Goal: Complete application form: Complete application form

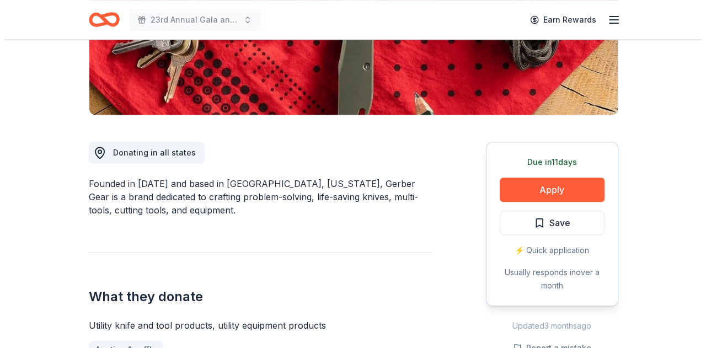
scroll to position [221, 0]
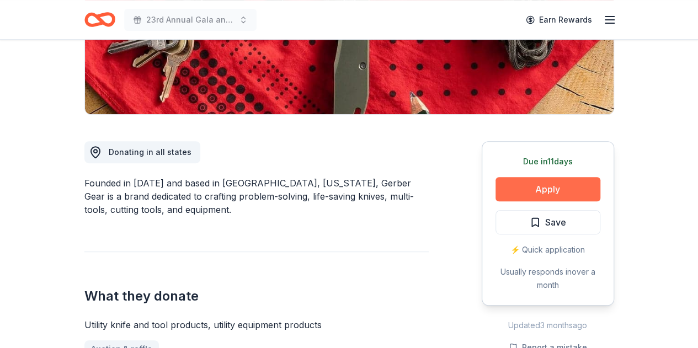
click at [569, 187] on button "Apply" at bounding box center [547, 189] width 105 height 24
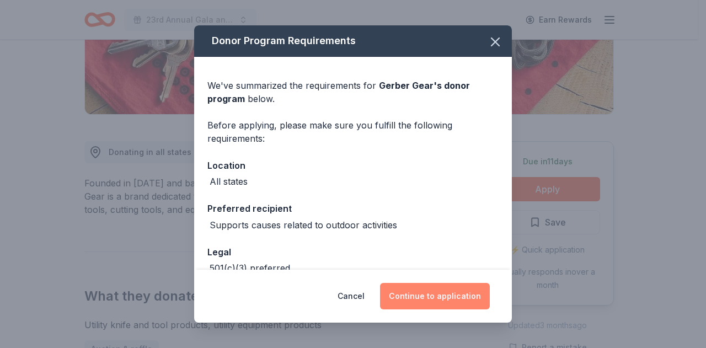
click at [458, 294] on button "Continue to application" at bounding box center [435, 296] width 110 height 26
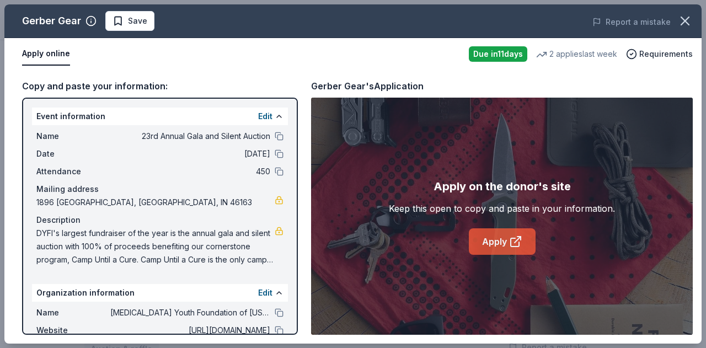
click at [512, 245] on icon at bounding box center [515, 241] width 13 height 13
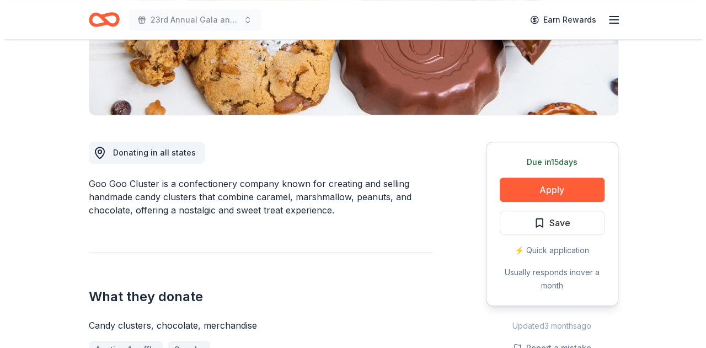
scroll to position [221, 0]
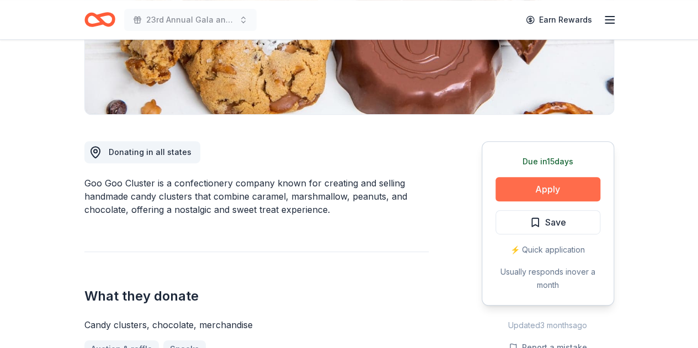
click at [531, 185] on button "Apply" at bounding box center [547, 189] width 105 height 24
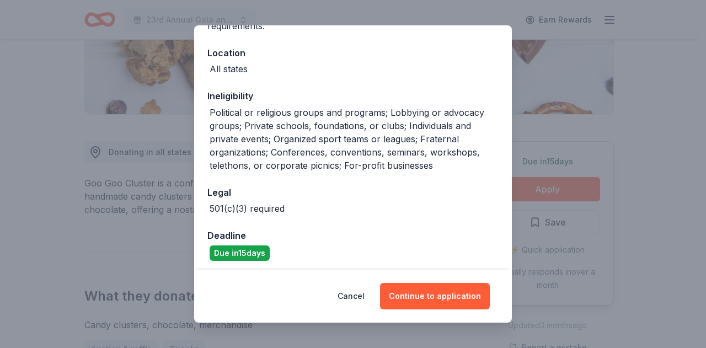
scroll to position [116, 0]
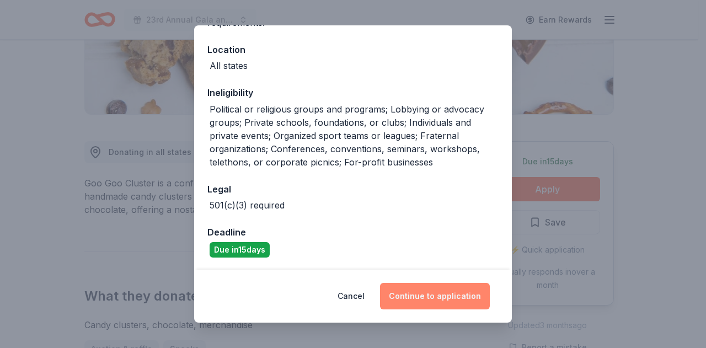
click at [405, 294] on button "Continue to application" at bounding box center [435, 296] width 110 height 26
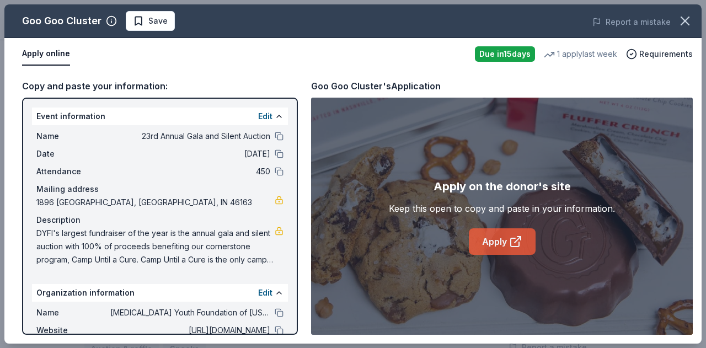
click at [474, 238] on link "Apply" at bounding box center [502, 241] width 67 height 26
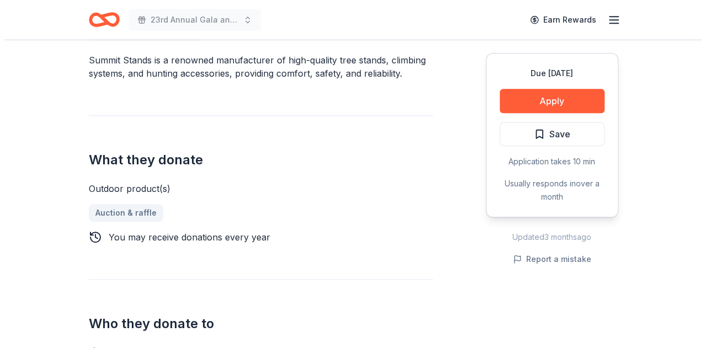
scroll to position [276, 0]
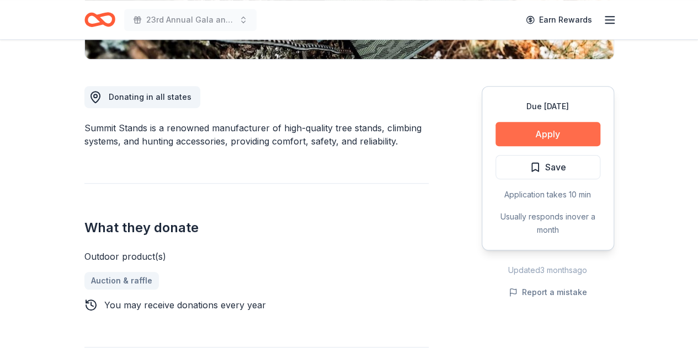
click at [558, 134] on button "Apply" at bounding box center [547, 134] width 105 height 24
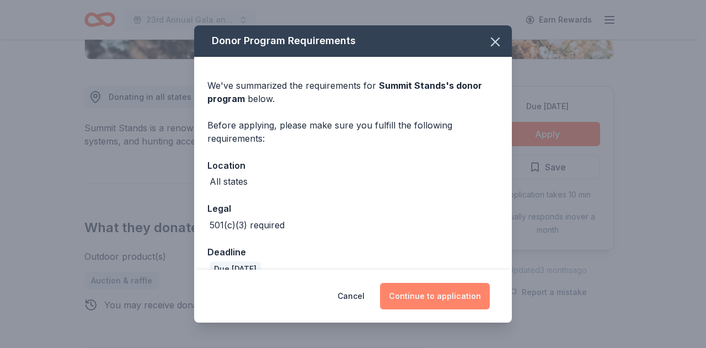
click at [404, 295] on button "Continue to application" at bounding box center [435, 296] width 110 height 26
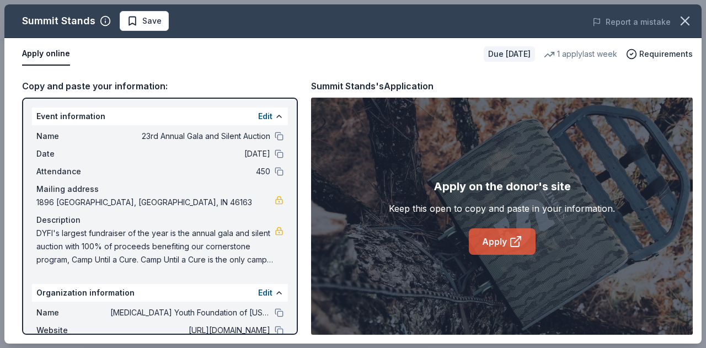
click at [489, 244] on link "Apply" at bounding box center [502, 241] width 67 height 26
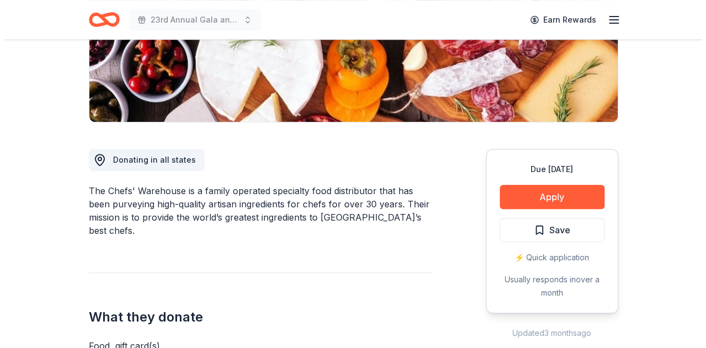
scroll to position [221, 0]
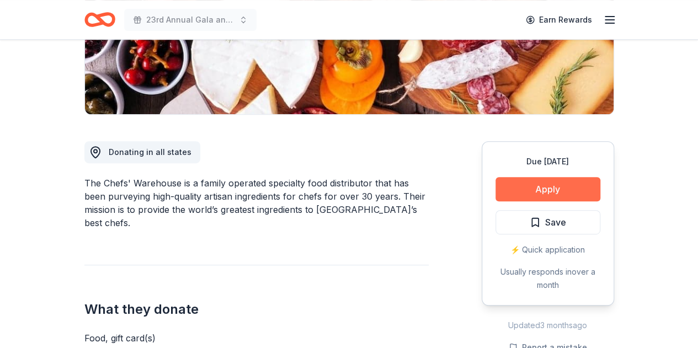
click at [557, 179] on button "Apply" at bounding box center [547, 189] width 105 height 24
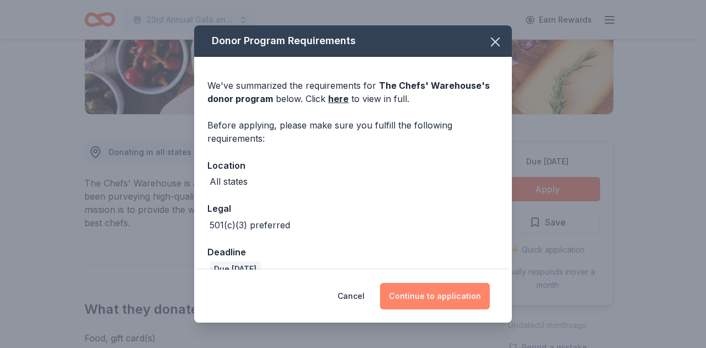
click at [413, 300] on button "Continue to application" at bounding box center [435, 296] width 110 height 26
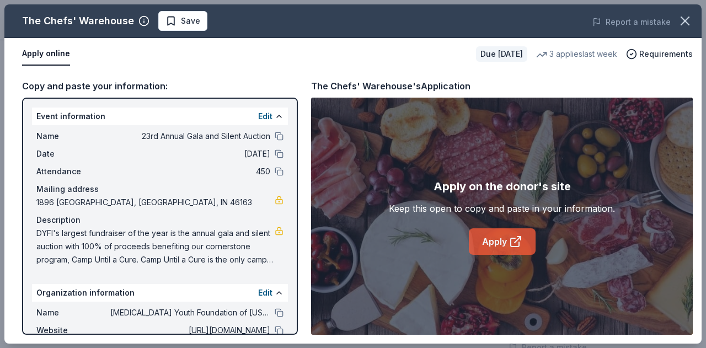
click at [488, 243] on link "Apply" at bounding box center [502, 241] width 67 height 26
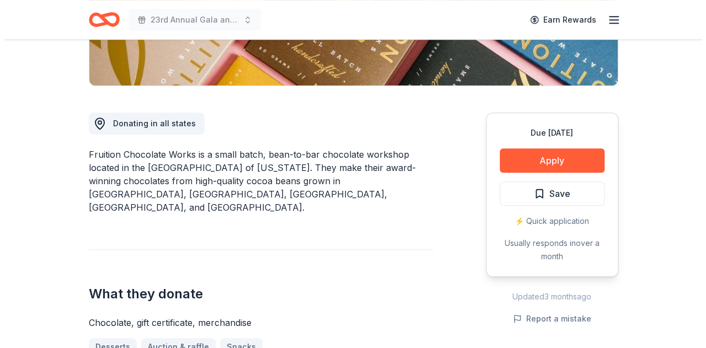
scroll to position [276, 0]
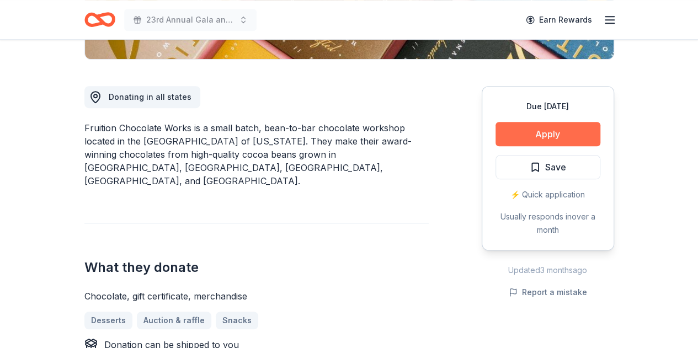
click at [565, 134] on button "Apply" at bounding box center [547, 134] width 105 height 24
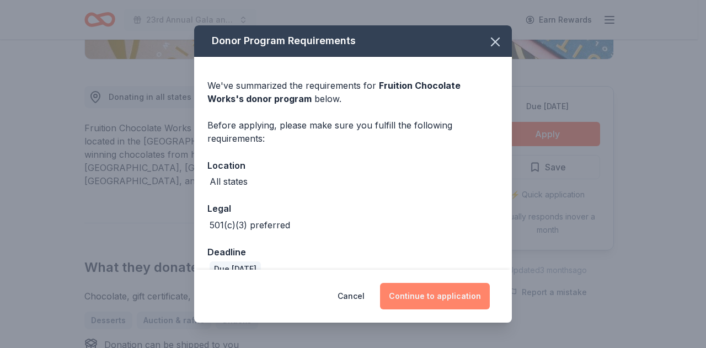
click at [435, 289] on button "Continue to application" at bounding box center [435, 296] width 110 height 26
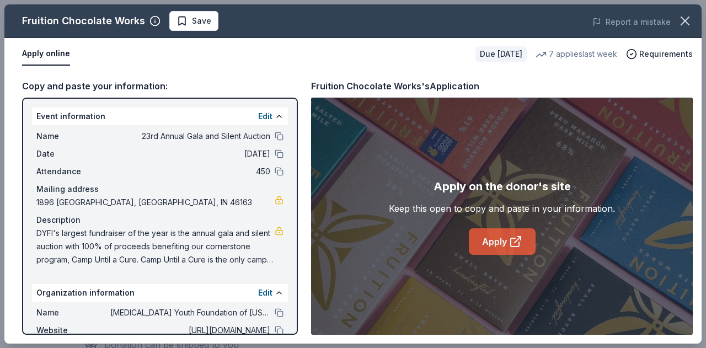
click at [487, 247] on link "Apply" at bounding box center [502, 241] width 67 height 26
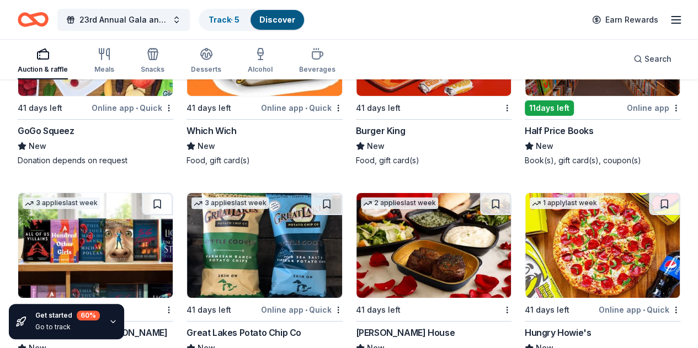
scroll to position [8095, 0]
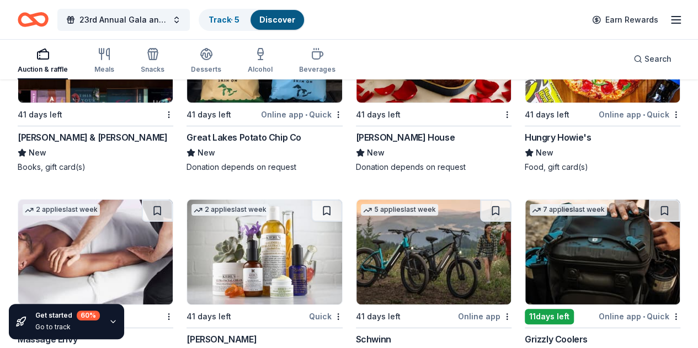
scroll to position [8316, 0]
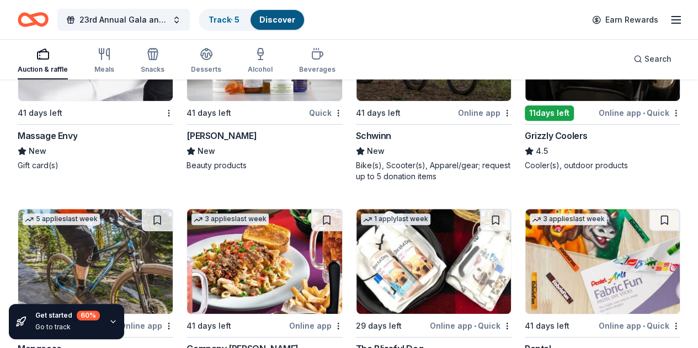
scroll to position [8482, 0]
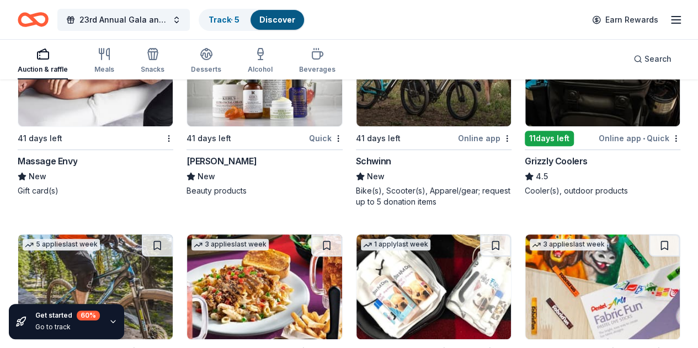
scroll to position [8647, 0]
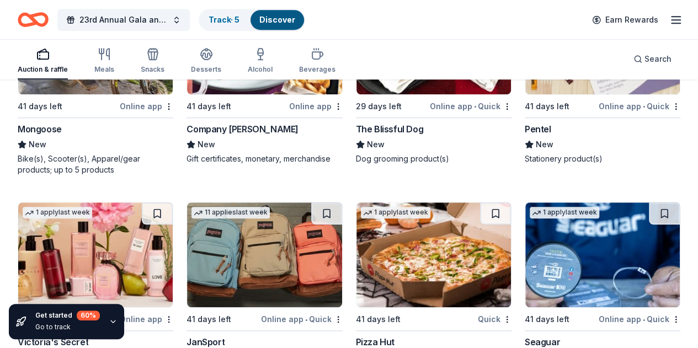
scroll to position [8757, 0]
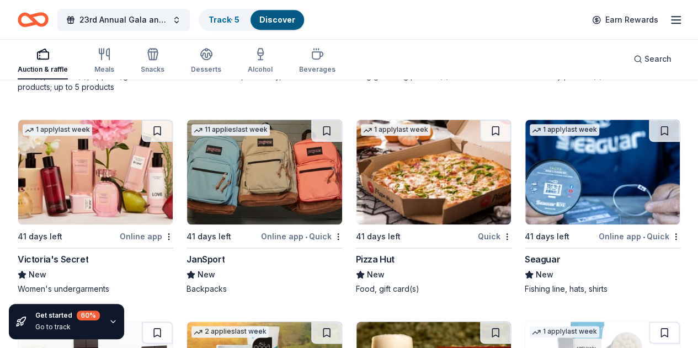
scroll to position [8923, 0]
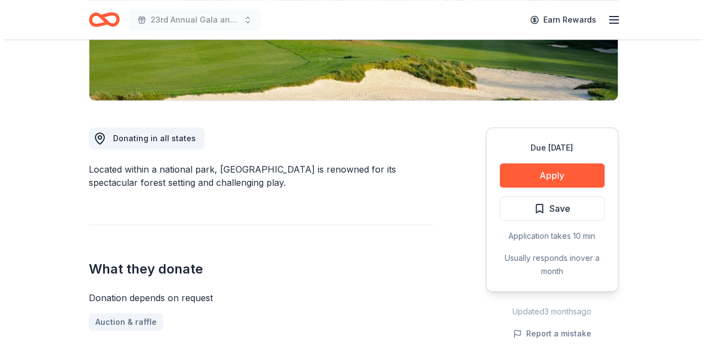
scroll to position [221, 0]
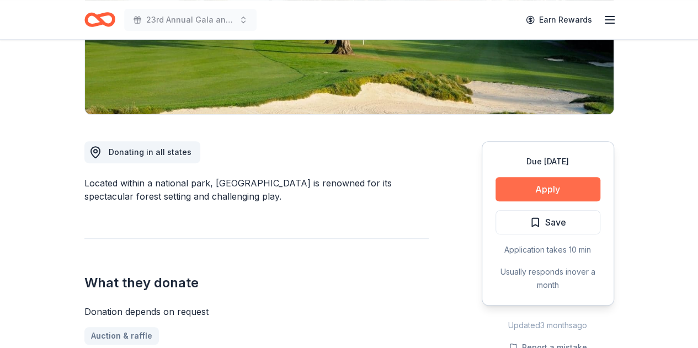
click at [548, 184] on button "Apply" at bounding box center [547, 189] width 105 height 24
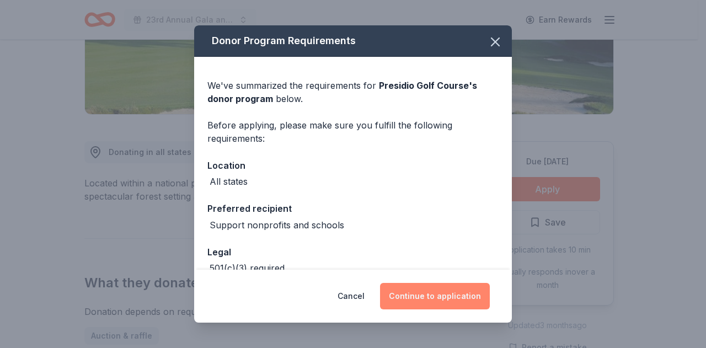
click at [430, 302] on button "Continue to application" at bounding box center [435, 296] width 110 height 26
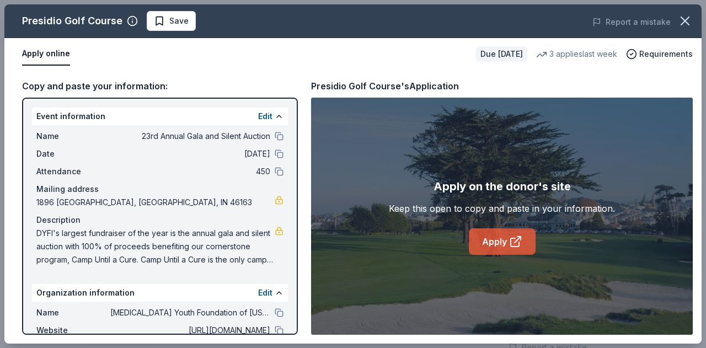
click at [497, 244] on link "Apply" at bounding box center [502, 241] width 67 height 26
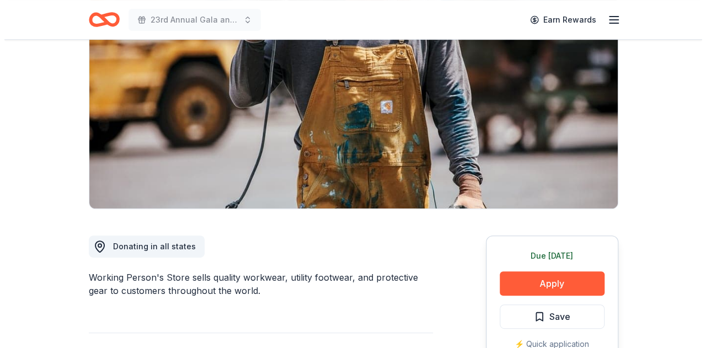
scroll to position [165, 0]
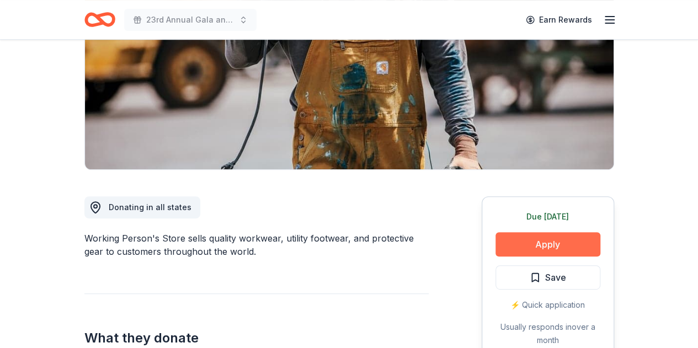
click at [531, 248] on button "Apply" at bounding box center [547, 244] width 105 height 24
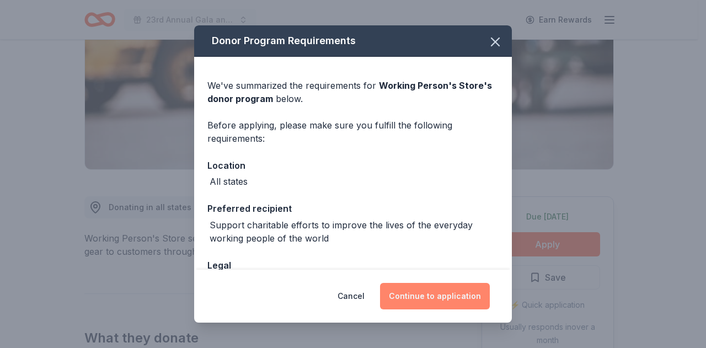
click at [448, 301] on button "Continue to application" at bounding box center [435, 296] width 110 height 26
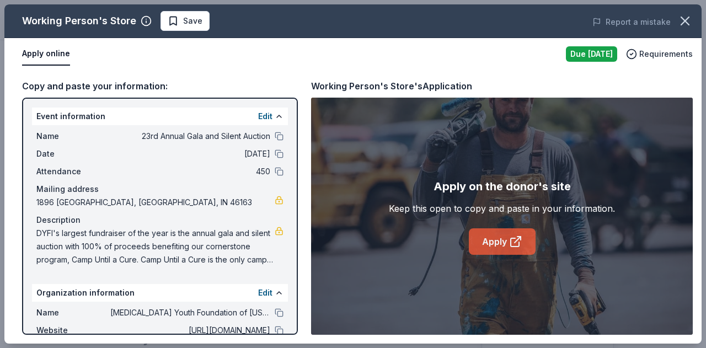
click at [494, 234] on link "Apply" at bounding box center [502, 241] width 67 height 26
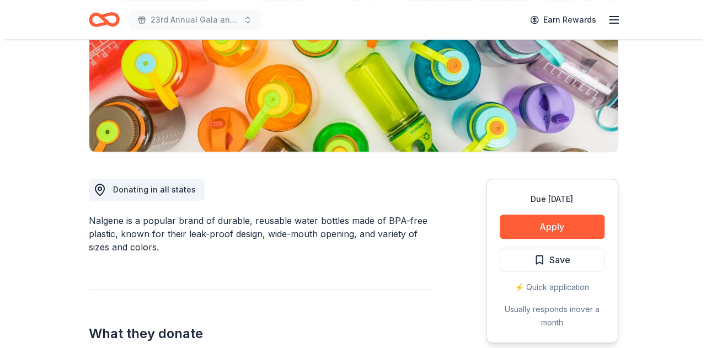
scroll to position [165, 0]
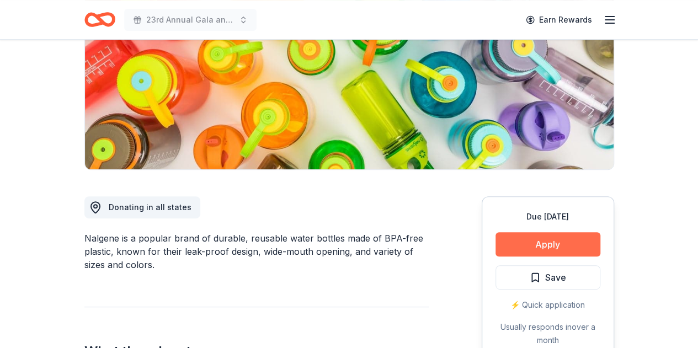
click at [559, 237] on button "Apply" at bounding box center [547, 244] width 105 height 24
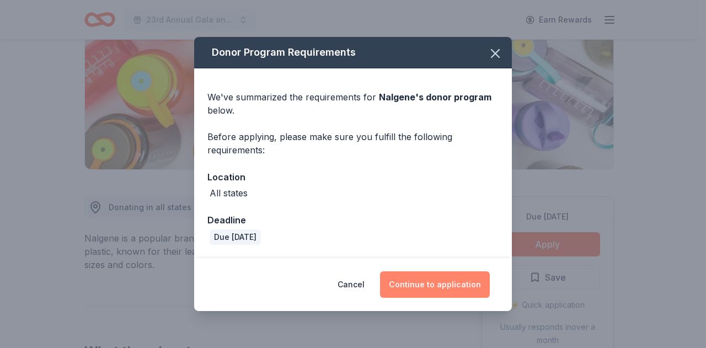
click at [442, 285] on button "Continue to application" at bounding box center [435, 284] width 110 height 26
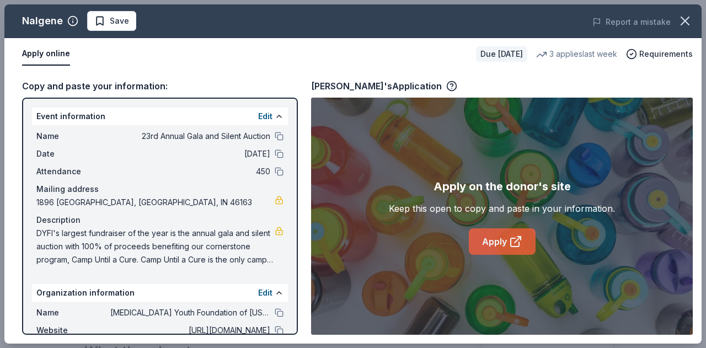
click at [500, 241] on link "Apply" at bounding box center [502, 241] width 67 height 26
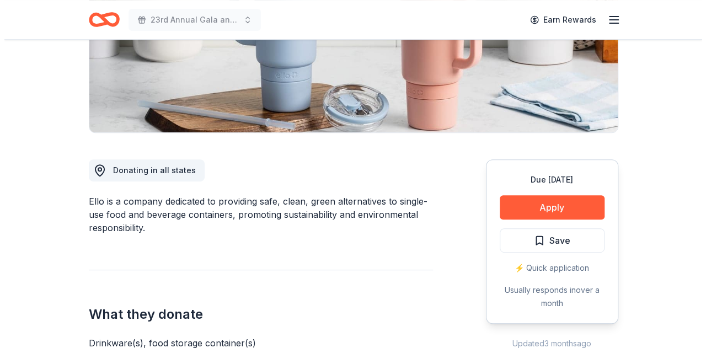
scroll to position [276, 0]
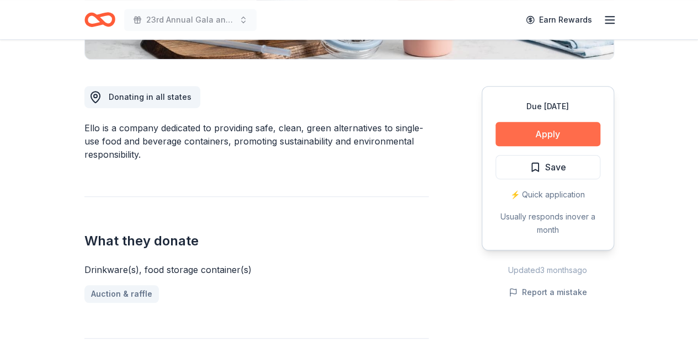
click at [547, 134] on button "Apply" at bounding box center [547, 134] width 105 height 24
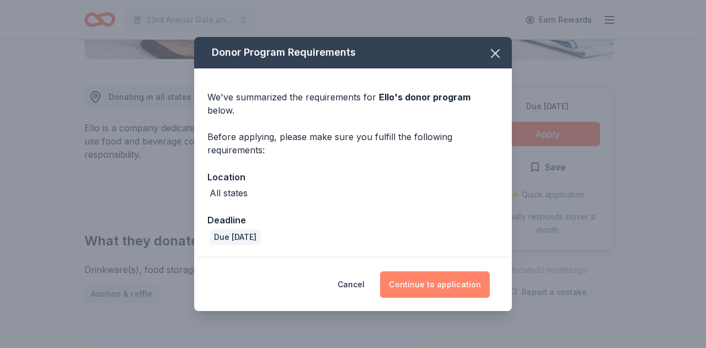
click at [404, 277] on button "Continue to application" at bounding box center [435, 284] width 110 height 26
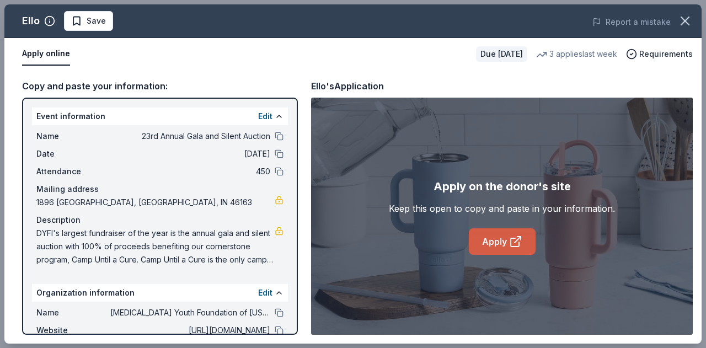
click at [483, 238] on link "Apply" at bounding box center [502, 241] width 67 height 26
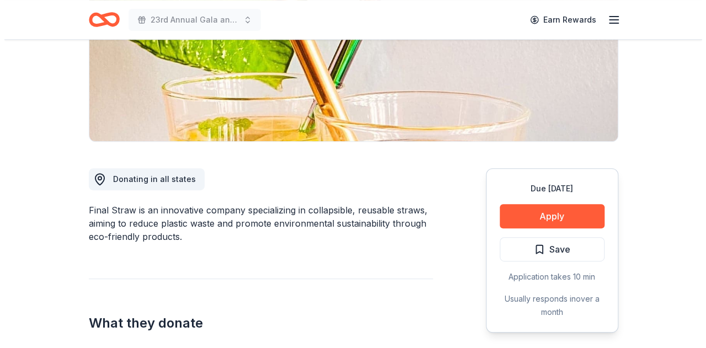
scroll to position [221, 0]
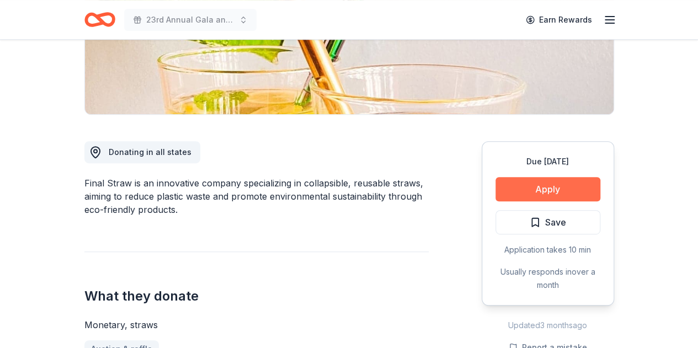
click at [565, 191] on button "Apply" at bounding box center [547, 189] width 105 height 24
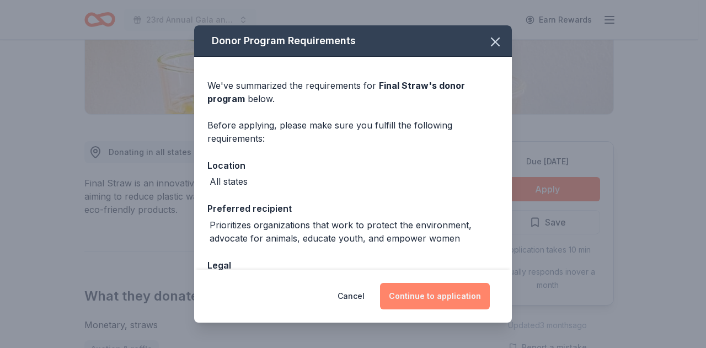
click at [434, 303] on button "Continue to application" at bounding box center [435, 296] width 110 height 26
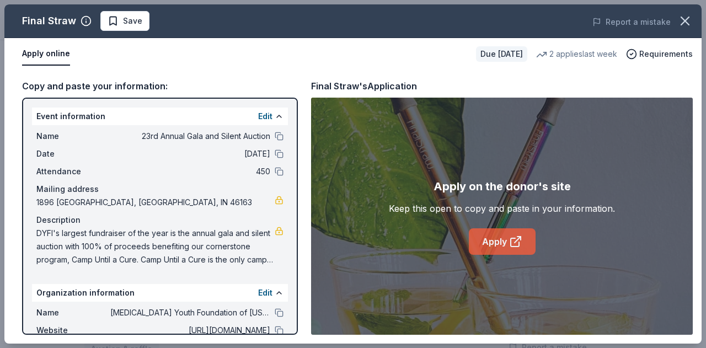
click at [496, 245] on link "Apply" at bounding box center [502, 241] width 67 height 26
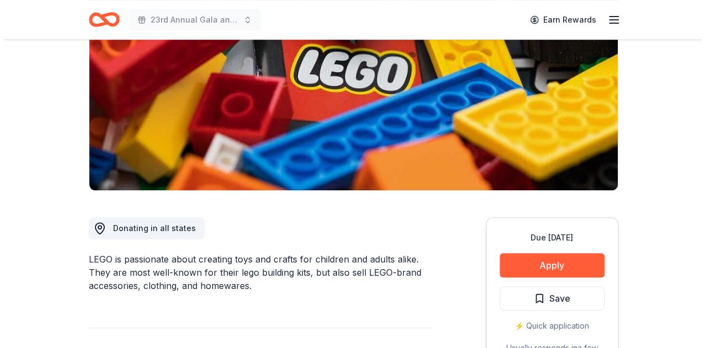
scroll to position [221, 0]
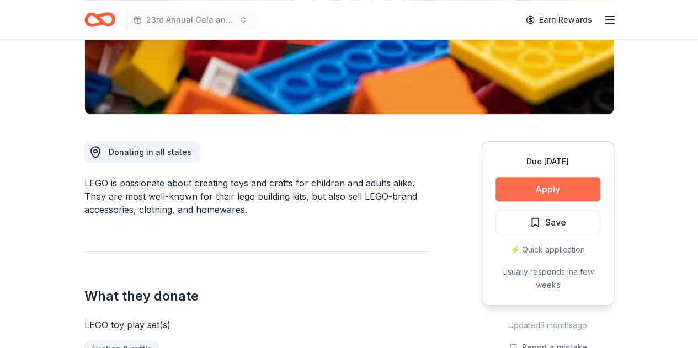
click at [560, 196] on button "Apply" at bounding box center [547, 189] width 105 height 24
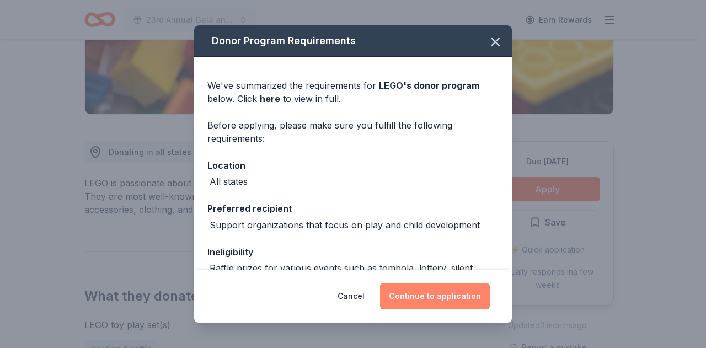
click at [466, 298] on button "Continue to application" at bounding box center [435, 296] width 110 height 26
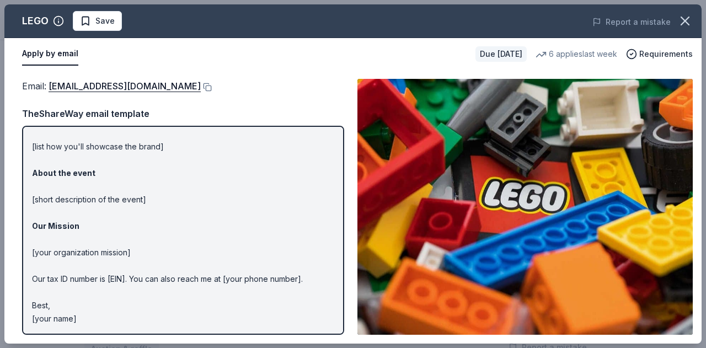
scroll to position [0, 0]
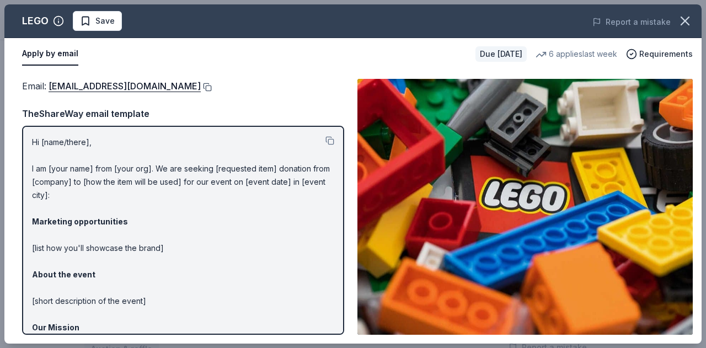
click at [201, 83] on button at bounding box center [206, 87] width 11 height 9
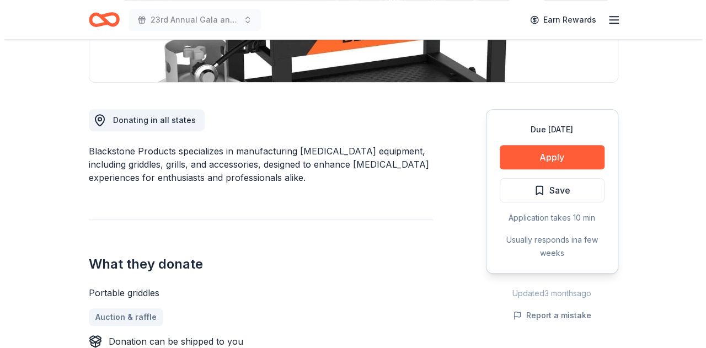
scroll to position [276, 0]
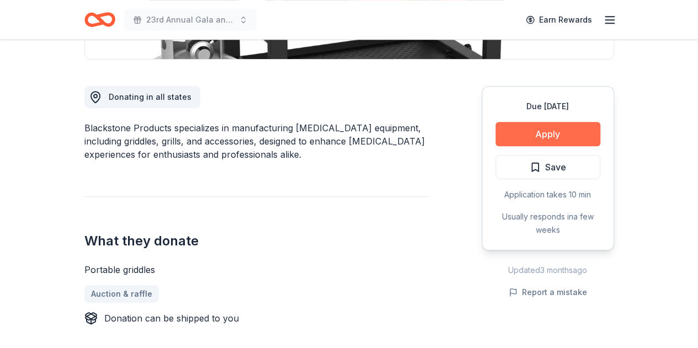
click at [553, 136] on button "Apply" at bounding box center [547, 134] width 105 height 24
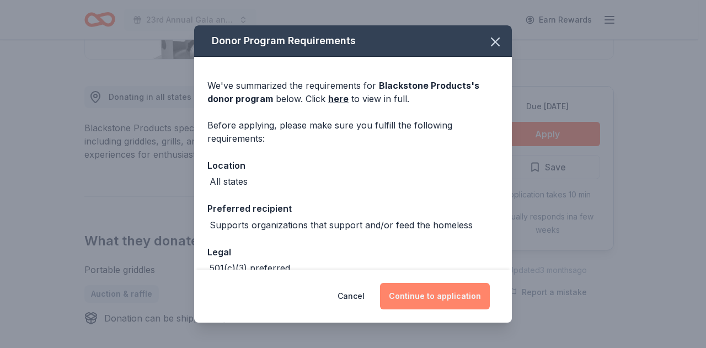
click at [417, 298] on button "Continue to application" at bounding box center [435, 296] width 110 height 26
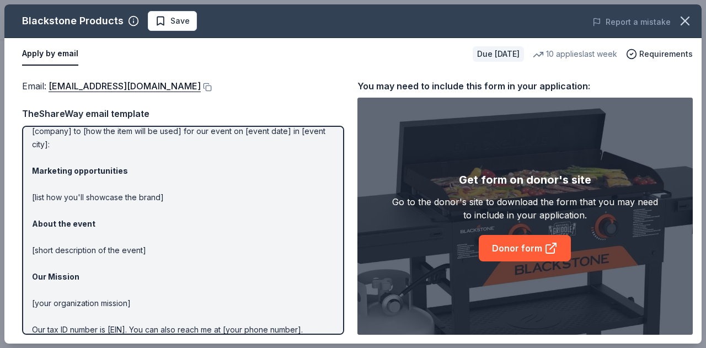
scroll to position [0, 0]
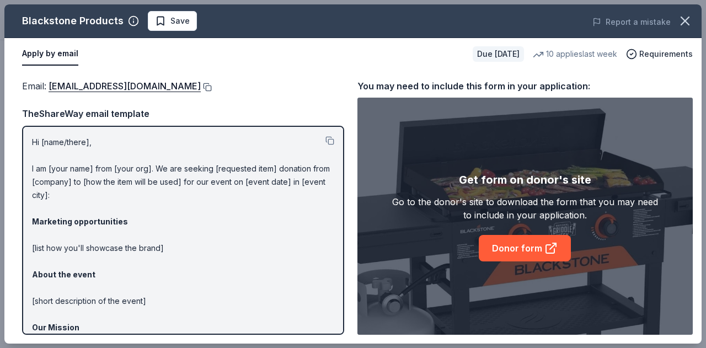
click at [210, 88] on button at bounding box center [206, 87] width 11 height 9
